Goal: Find specific page/section: Find specific page/section

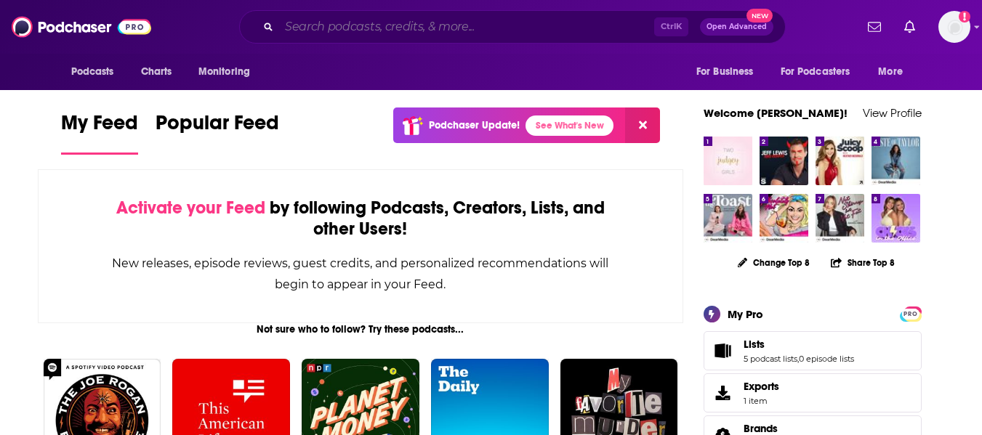
click at [416, 25] on input "Search podcasts, credits, & more..." at bounding box center [466, 26] width 375 height 23
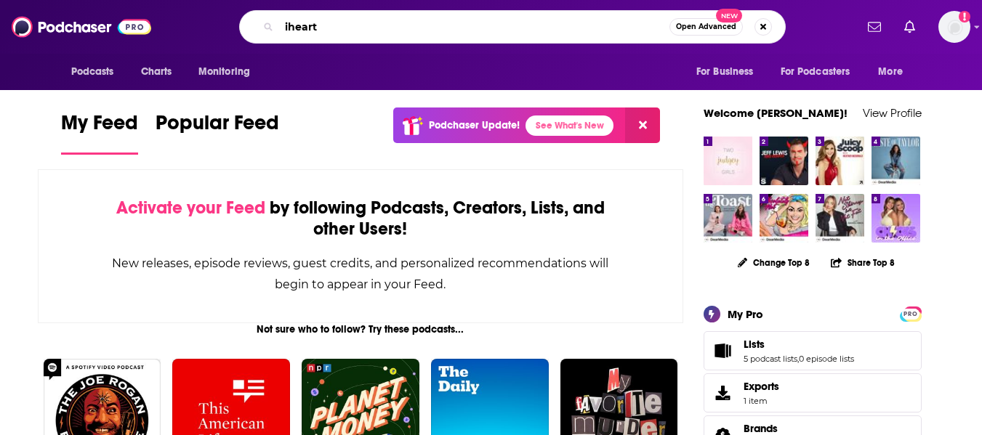
type input "iheart"
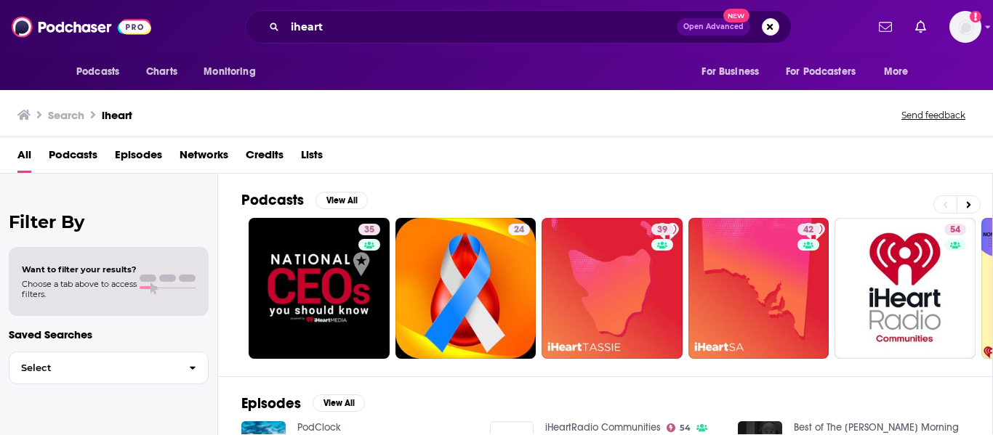
click at [201, 152] on span "Networks" at bounding box center [204, 158] width 49 height 30
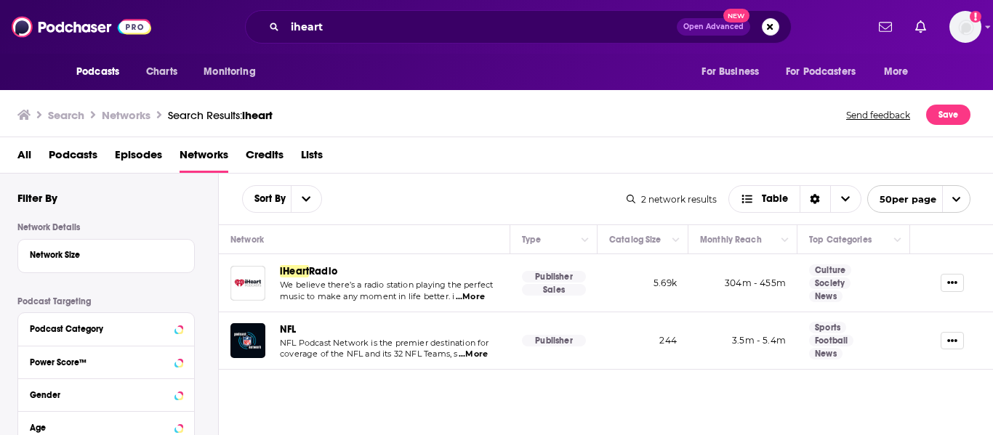
click at [327, 270] on span "Radio" at bounding box center [323, 271] width 28 height 12
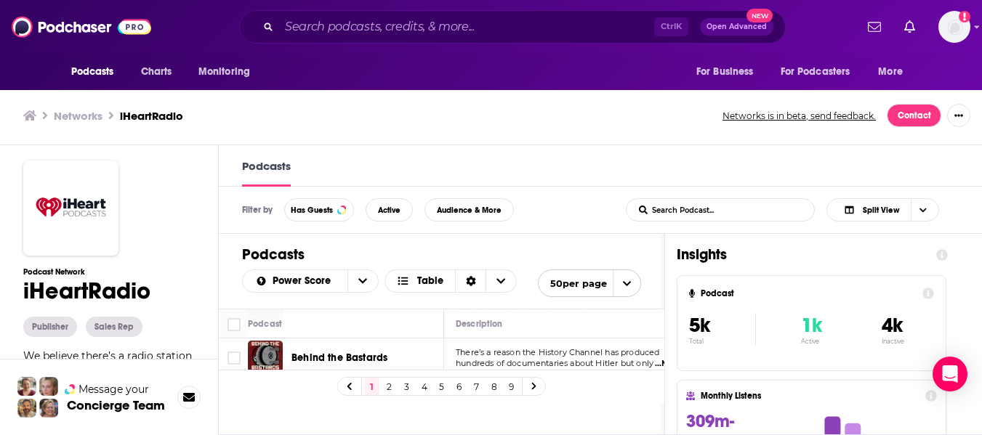
scroll to position [363, 0]
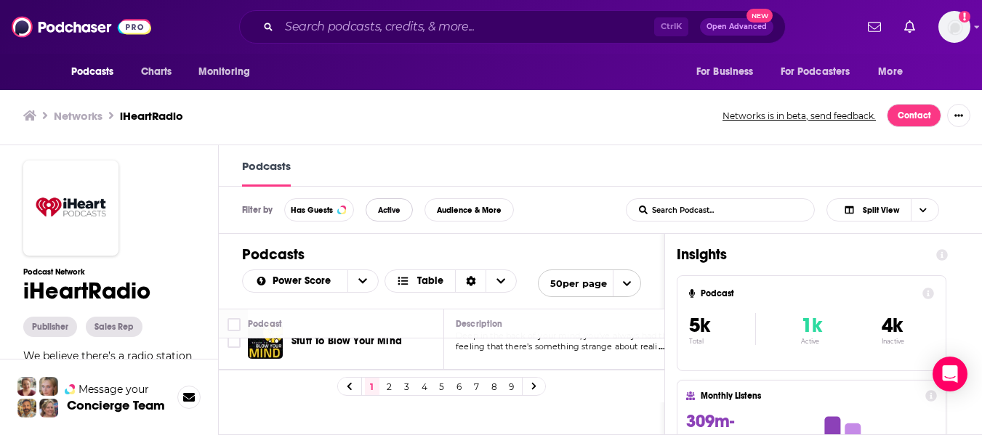
click at [394, 204] on button "Active" at bounding box center [389, 209] width 47 height 23
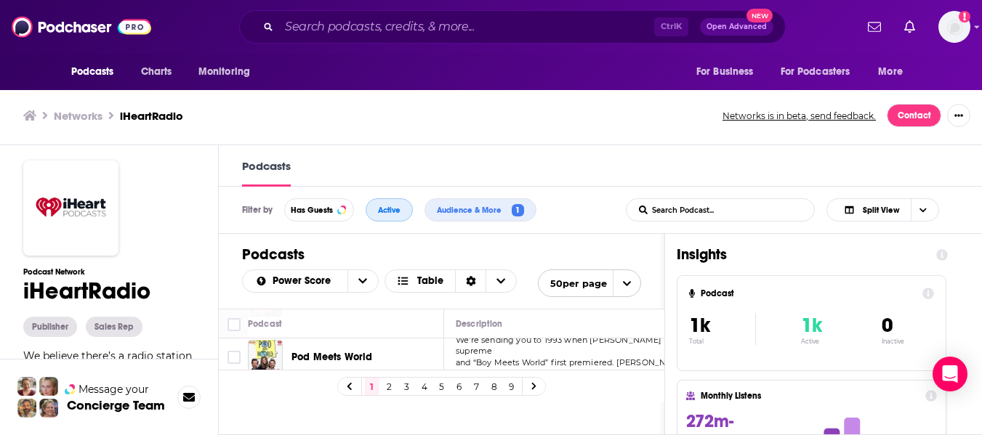
scroll to position [1381, 0]
